Goal: Transaction & Acquisition: Purchase product/service

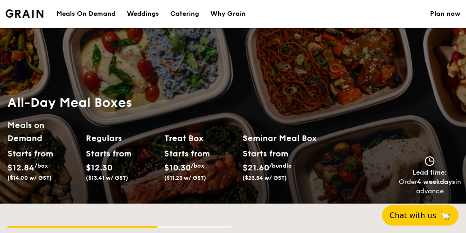
click at [204, 145] on div "Treat Box Starts from $10.30 /box ($11.23 w/ GST)" at bounding box center [199, 157] width 71 height 53
click at [306, 137] on h2 "Seminar Meal Box" at bounding box center [281, 137] width 78 height 13
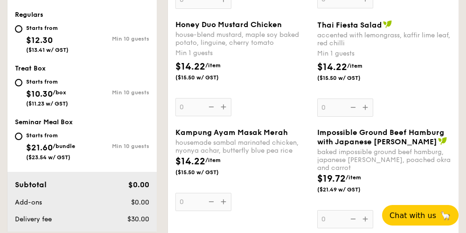
scroll to position [485, 0]
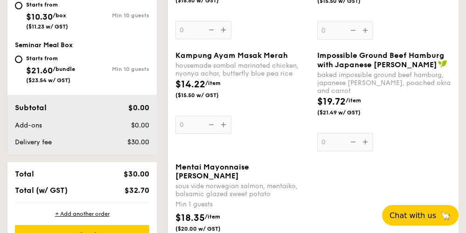
click at [60, 46] on span "Seminar Meal Box" at bounding box center [44, 45] width 58 height 8
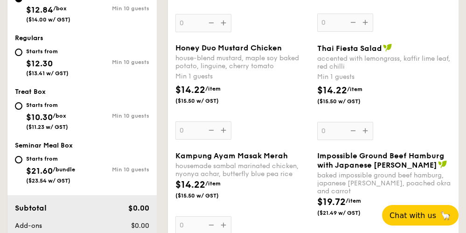
scroll to position [373, 0]
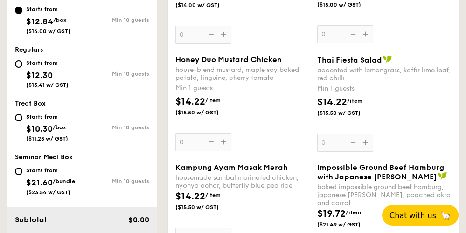
click at [43, 62] on div "Starts from" at bounding box center [47, 62] width 42 height 7
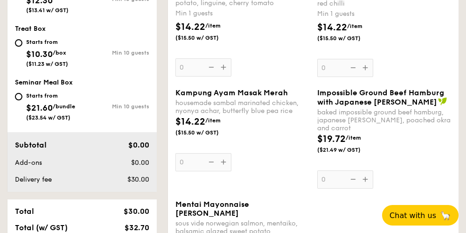
scroll to position [261, 0]
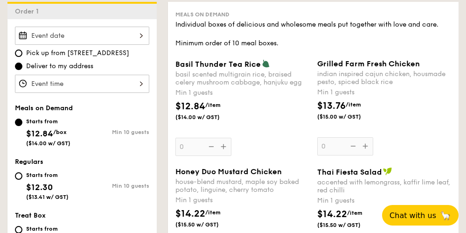
click at [22, 174] on div "Starts from $12.30 ($13.41 w/ GST)" at bounding box center [48, 184] width 67 height 31
click at [22, 174] on input "Starts from $12.30 ($13.41 w/ GST) Min 10 guests" at bounding box center [18, 175] width 7 height 7
radio input "true"
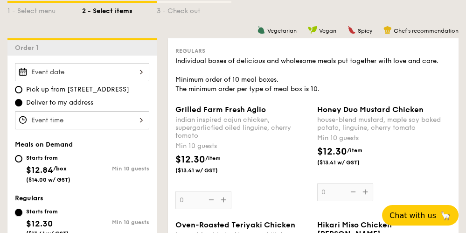
scroll to position [224, 0]
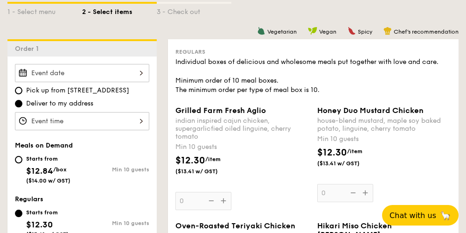
click at [142, 168] on div "Min 10 guests" at bounding box center [115, 169] width 67 height 7
click at [22, 163] on input "Starts from $12.84 /box ($14.00 w/ GST) Min 10 guests" at bounding box center [18, 159] width 7 height 7
radio input "true"
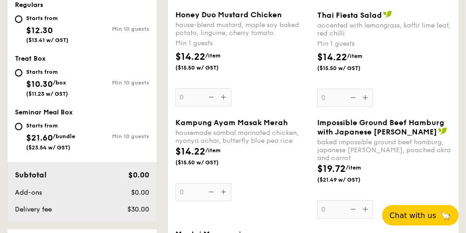
scroll to position [373, 0]
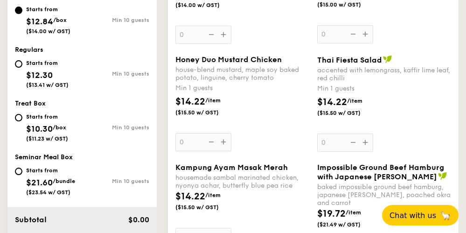
click at [347, 62] on span "Thai Fiesta Salad" at bounding box center [349, 59] width 65 height 9
click at [347, 133] on input "0" at bounding box center [345, 142] width 56 height 18
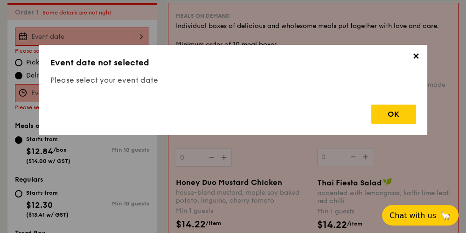
scroll to position [249, 0]
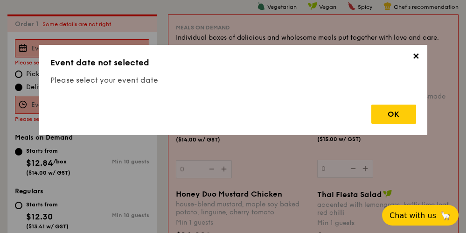
click at [414, 55] on span "✕" at bounding box center [415, 57] width 13 height 13
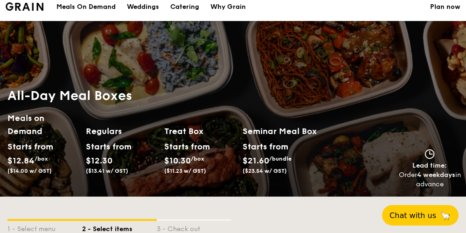
scroll to position [0, 0]
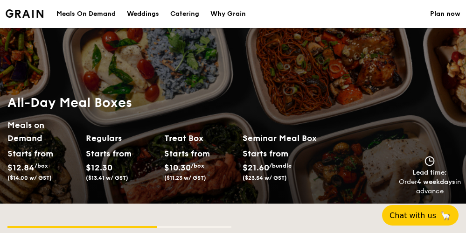
click at [95, 16] on div "Meals On Demand" at bounding box center [85, 14] width 59 height 28
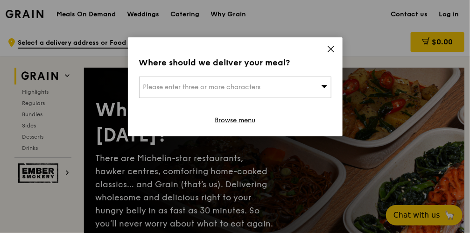
click at [333, 51] on icon at bounding box center [330, 49] width 8 height 8
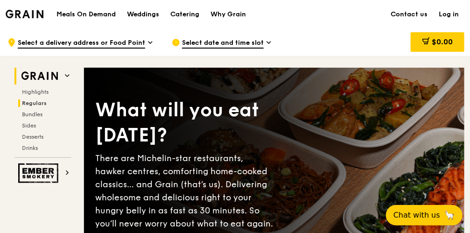
click at [42, 103] on span "Regulars" at bounding box center [34, 103] width 25 height 7
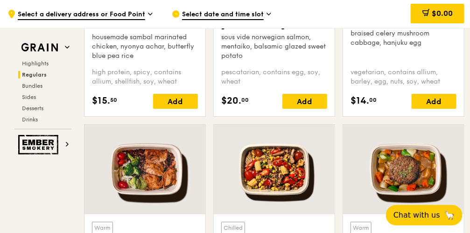
scroll to position [964, 0]
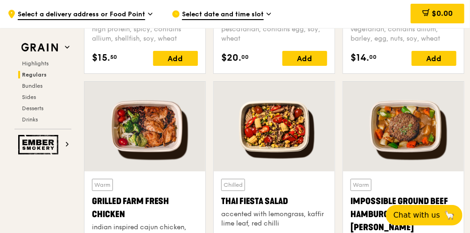
click at [276, 132] on div at bounding box center [274, 127] width 121 height 90
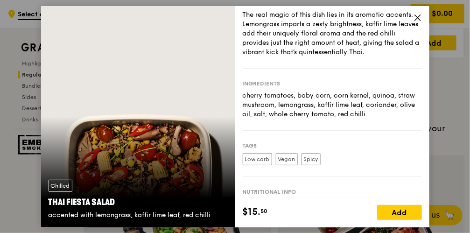
scroll to position [37, 0]
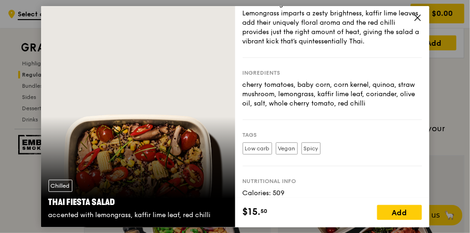
drag, startPoint x: 239, startPoint y: 70, endPoint x: 396, endPoint y: 107, distance: 161.3
click at [396, 107] on div "Story The real magic of this dish lies in its aromatic accents. Lemongrass impa…" at bounding box center [332, 101] width 194 height 191
copy div "Ingredients cherry tomatoes, baby corn, corn kernel, quinoa, straw mushroom, le…"
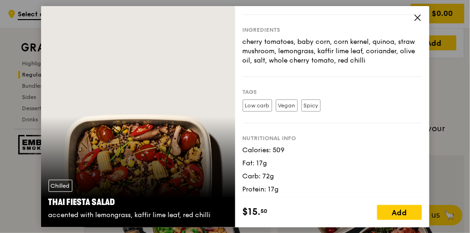
scroll to position [83, 0]
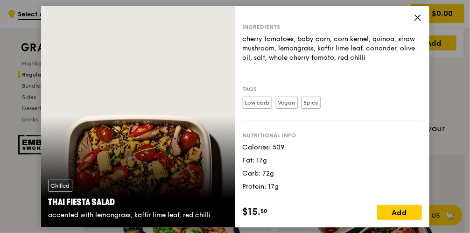
click at [419, 17] on icon at bounding box center [417, 17] width 8 height 8
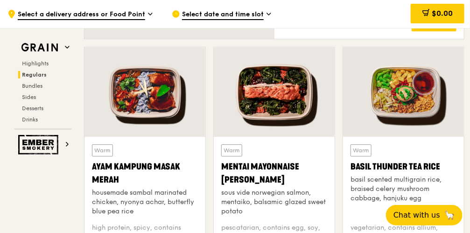
scroll to position [778, 0]
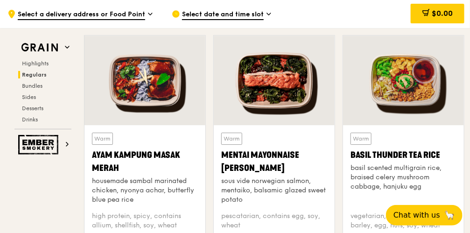
click at [386, 102] on div at bounding box center [403, 80] width 121 height 90
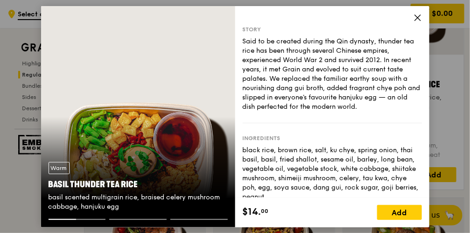
scroll to position [890, 0]
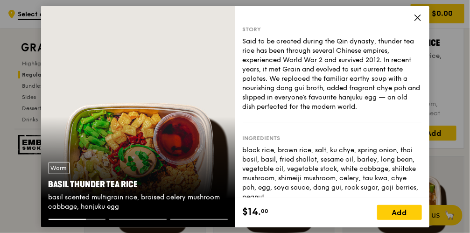
click at [417, 16] on icon at bounding box center [417, 17] width 8 height 8
